Goal: Transaction & Acquisition: Purchase product/service

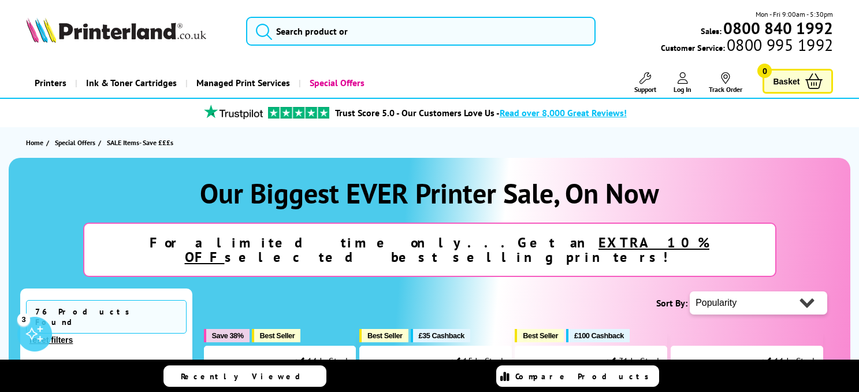
click at [680, 84] on link "Log In" at bounding box center [682, 82] width 18 height 21
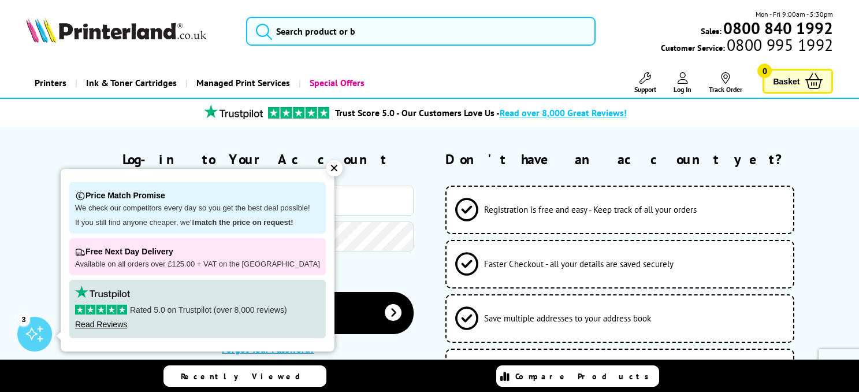
type input "julie@atcomms.co.uk"
click at [376, 262] on div "Remember Me" at bounding box center [220, 273] width 388 height 35
click at [326, 165] on div "✕" at bounding box center [334, 168] width 16 height 16
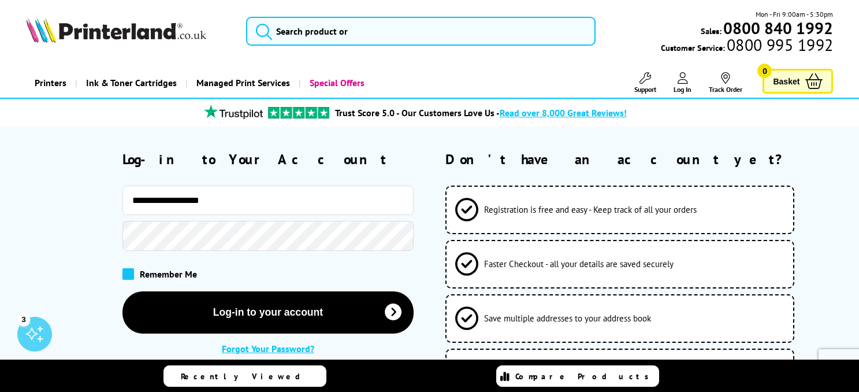
click at [130, 275] on span at bounding box center [128, 274] width 12 height 12
click at [125, 270] on input "checkbox" at bounding box center [125, 270] width 0 height 0
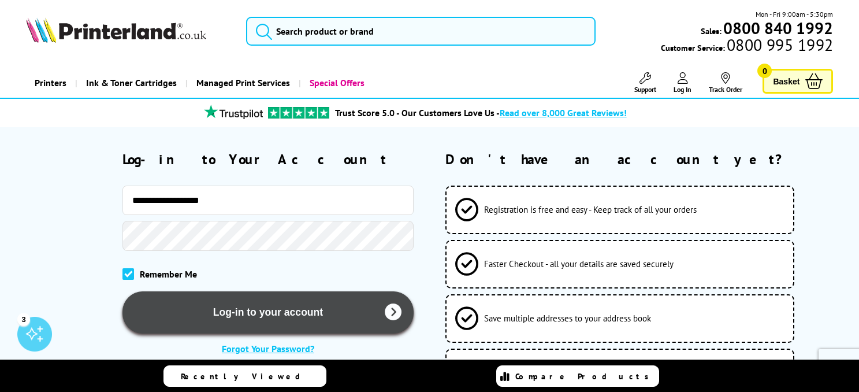
click at [242, 310] on button "Log-in to your account" at bounding box center [267, 312] width 291 height 42
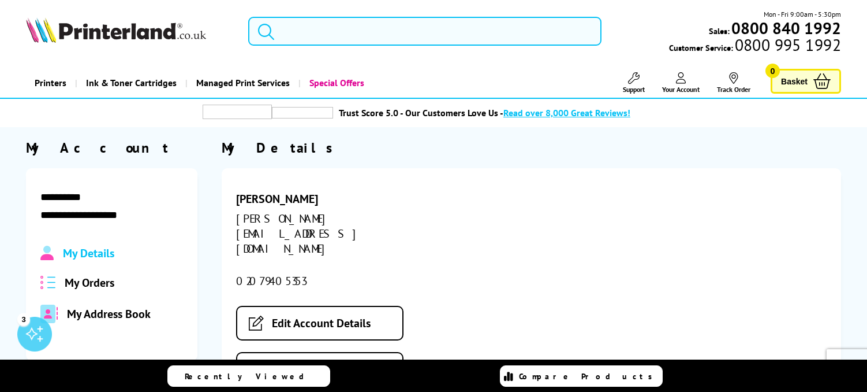
click at [342, 35] on input "search" at bounding box center [424, 31] width 353 height 29
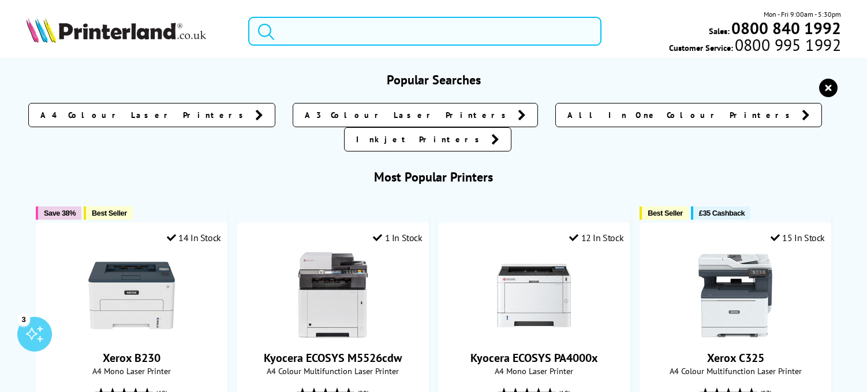
click at [382, 36] on input "search" at bounding box center [424, 31] width 353 height 29
paste input "HL-L2445DW"
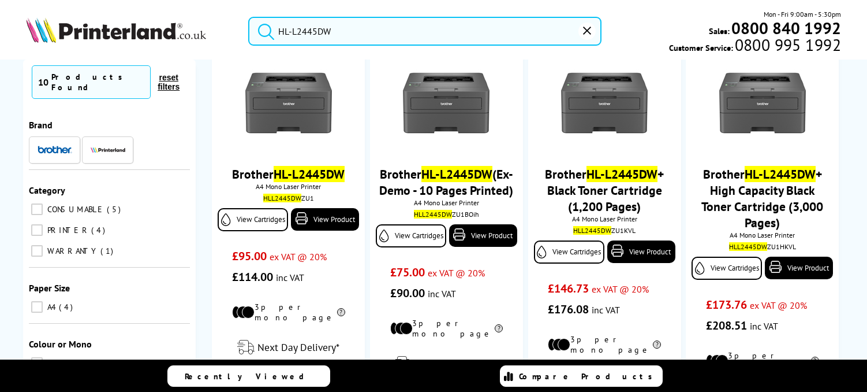
scroll to position [116, 0]
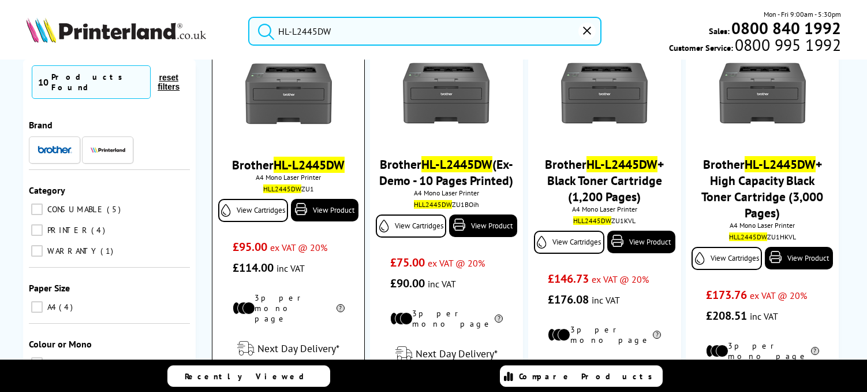
type input "HL-L2445DW"
click at [301, 94] on img at bounding box center [288, 93] width 87 height 87
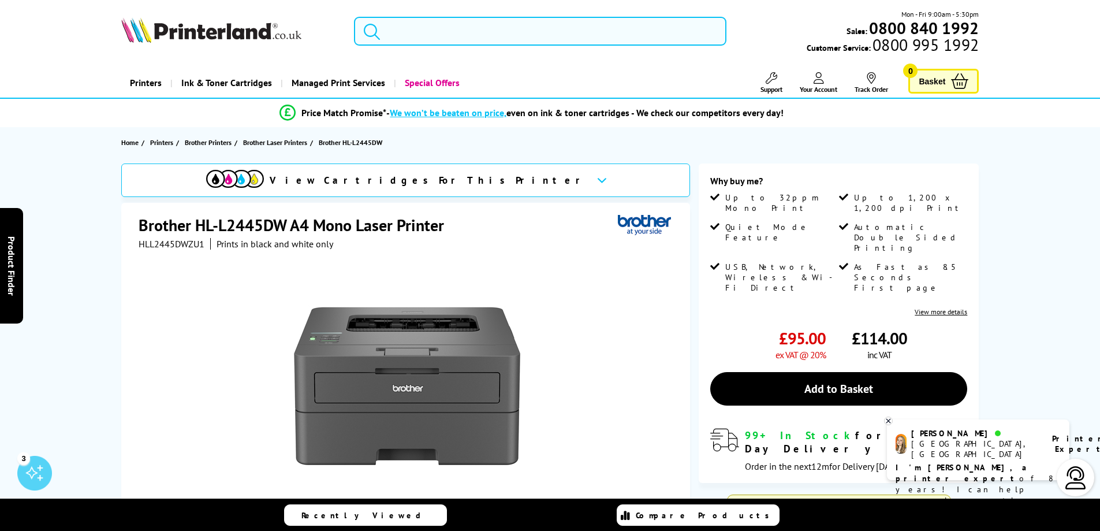
click at [517, 32] on input "search" at bounding box center [540, 31] width 373 height 29
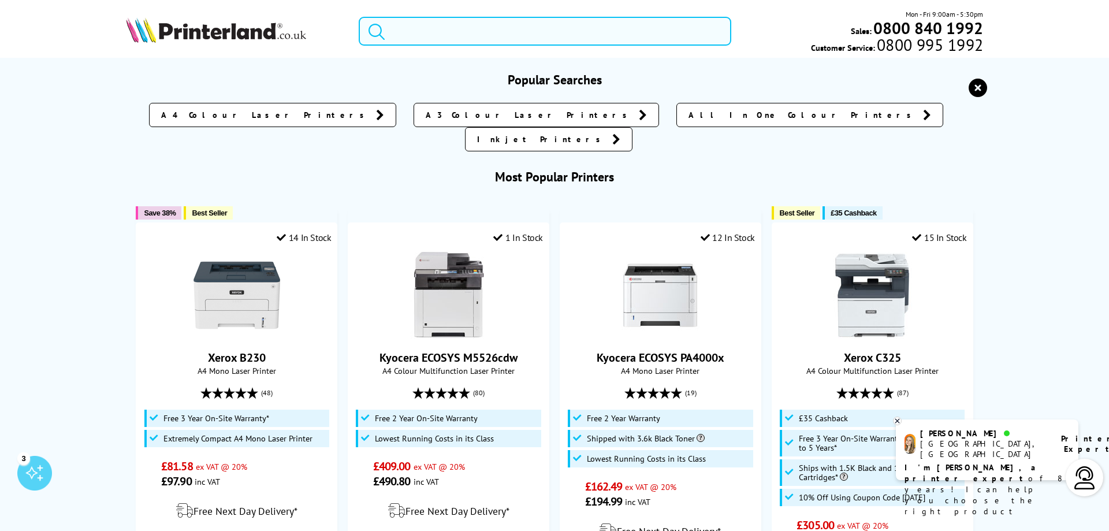
paste input "TN2510XL"
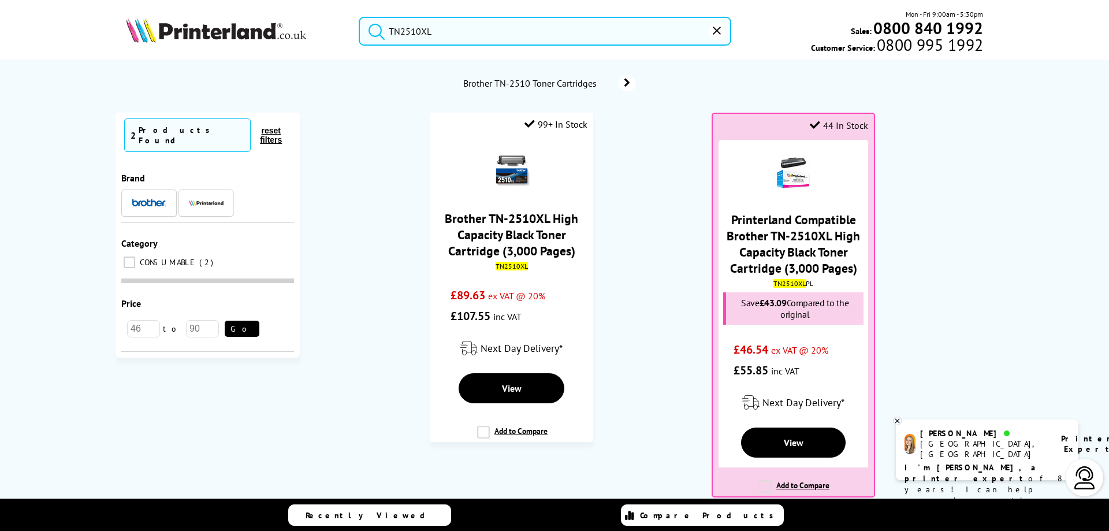
type input "TN2510XL"
click at [666, 170] on ol "99+ In Stock Brother TN-2510XL High Capacity Black Toner Cartridge (3,000 Pages…" at bounding box center [652, 311] width 682 height 396
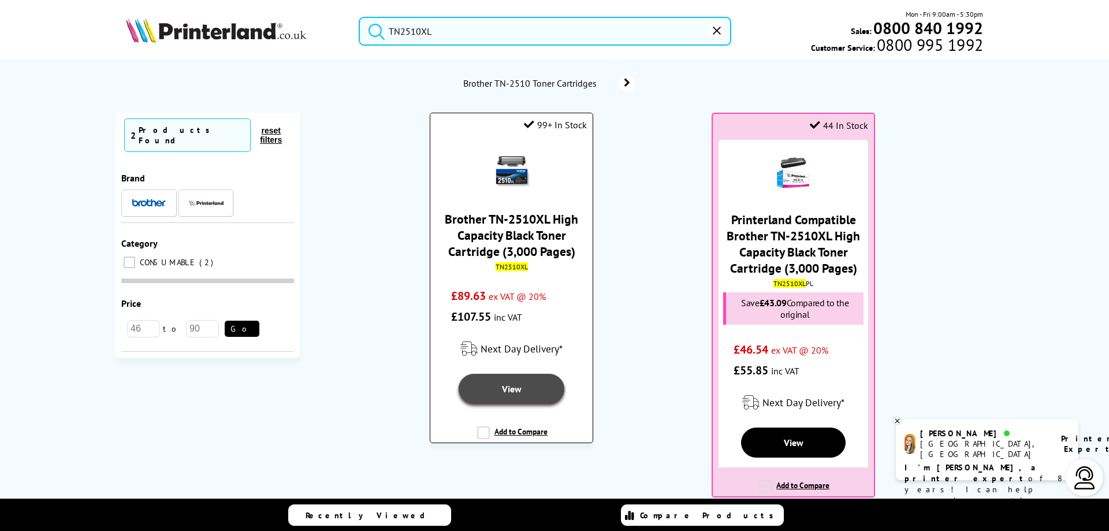
click at [516, 389] on span "View" at bounding box center [512, 389] width 20 height 12
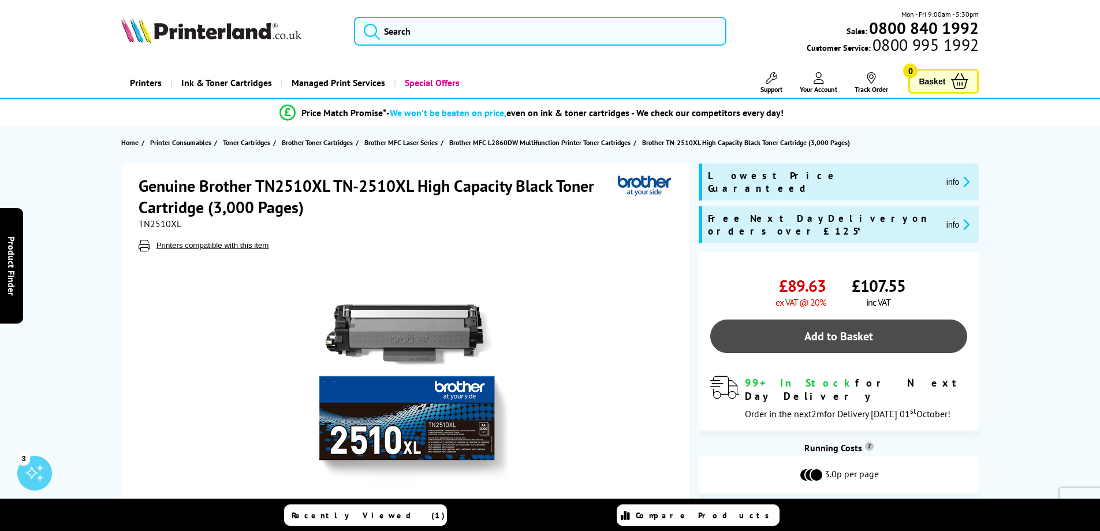
click at [821, 319] on link "Add to Basket" at bounding box center [838, 335] width 257 height 33
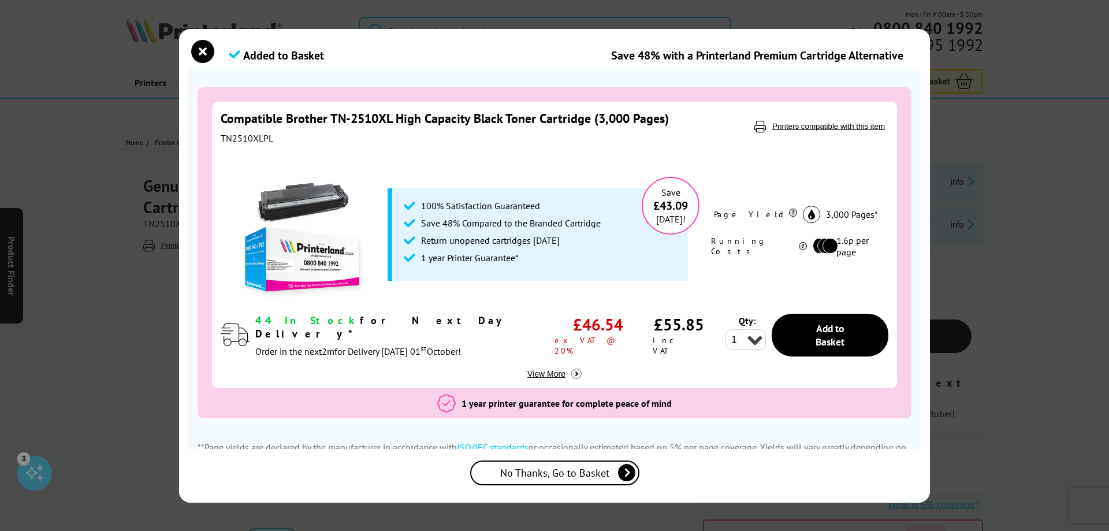
click at [553, 471] on span "No Thanks, Go to Basket" at bounding box center [554, 472] width 109 height 13
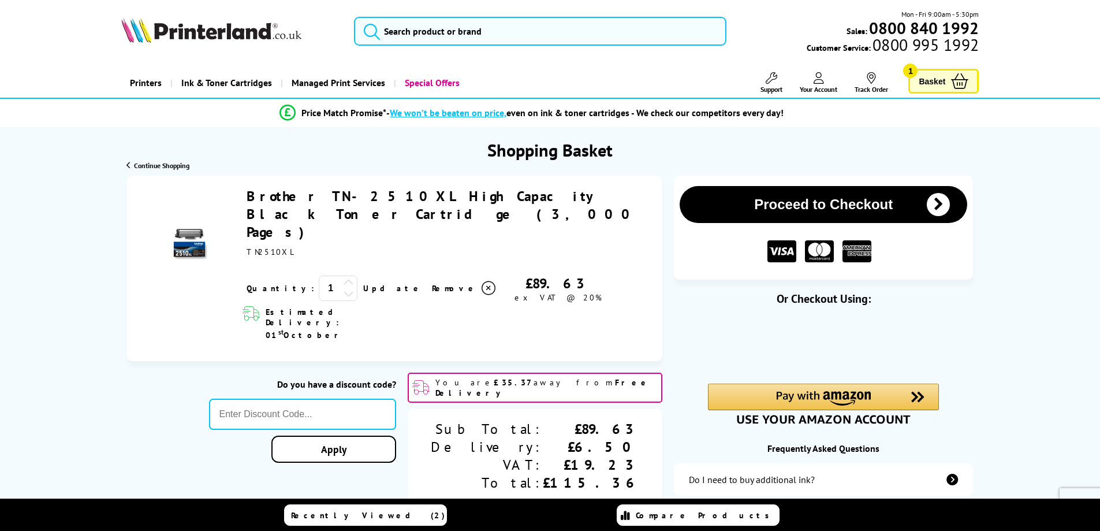
click at [344, 288] on icon at bounding box center [349, 293] width 10 height 10
click at [344, 277] on icon at bounding box center [349, 282] width 10 height 10
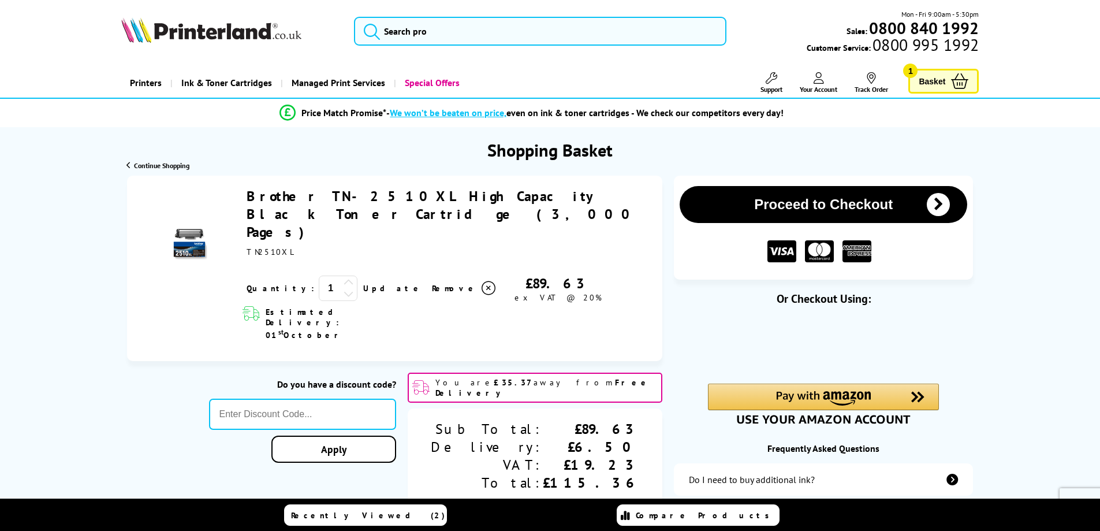
click at [337, 247] on div "TN2510XL" at bounding box center [449, 252] width 404 height 10
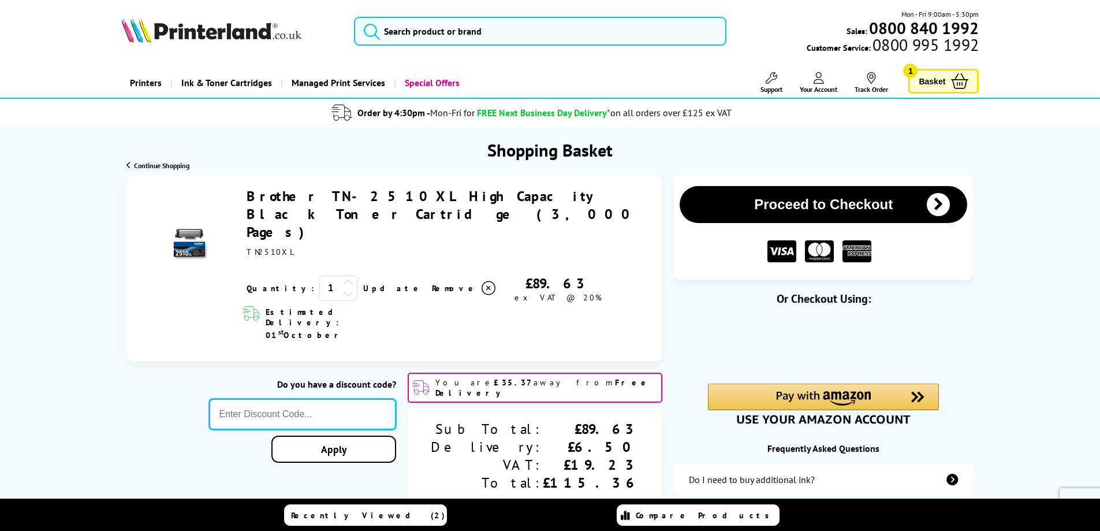
click at [367, 399] on input "text" at bounding box center [303, 414] width 188 height 31
type input "z"
type input "xerox10"
click at [381, 413] on div "Proceed to Checkout Shopping Basket 1 Update" at bounding box center [550, 480] width 1100 height 609
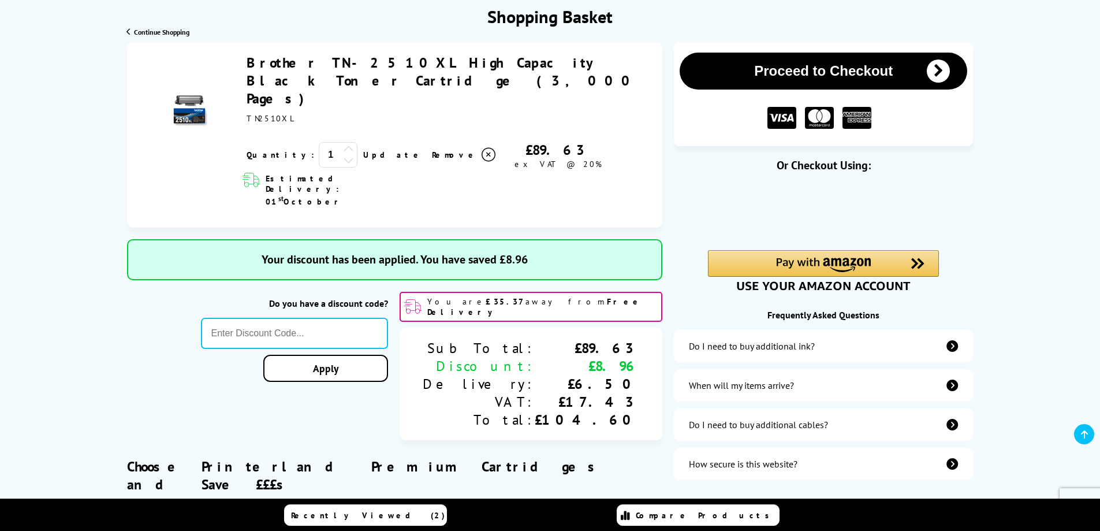
scroll to position [173, 0]
